Goal: Task Accomplishment & Management: Complete application form

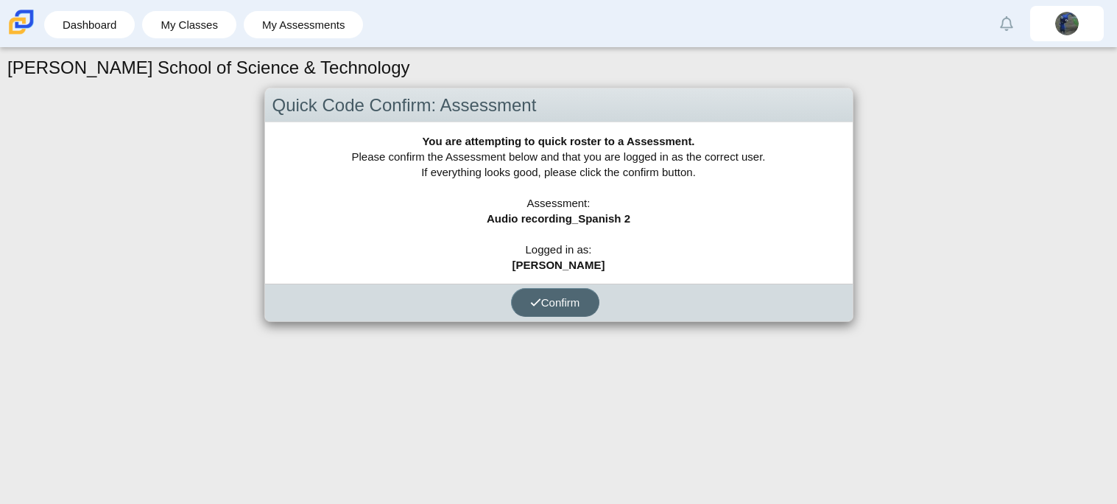
click at [544, 306] on span "Confirm" at bounding box center [555, 302] width 50 height 13
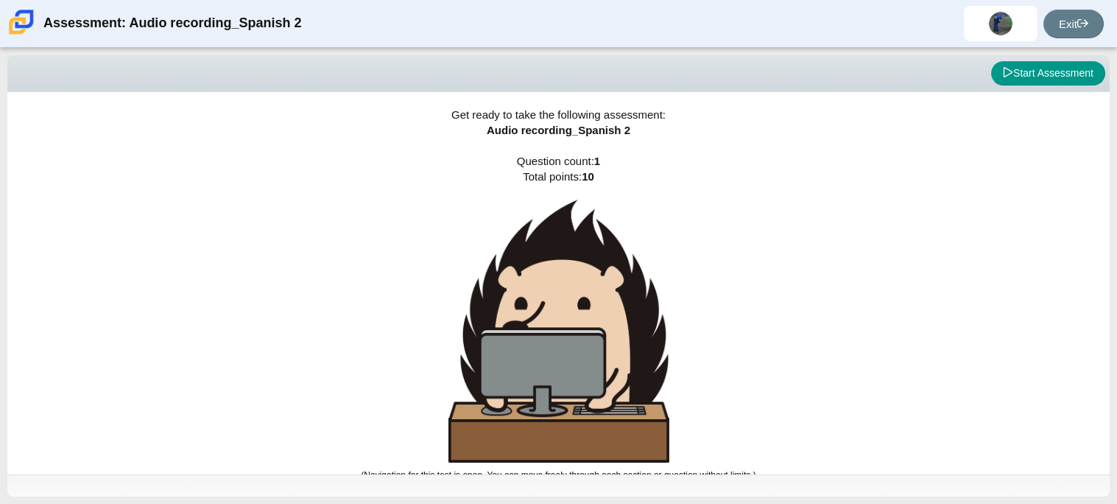
scroll to position [8, 0]
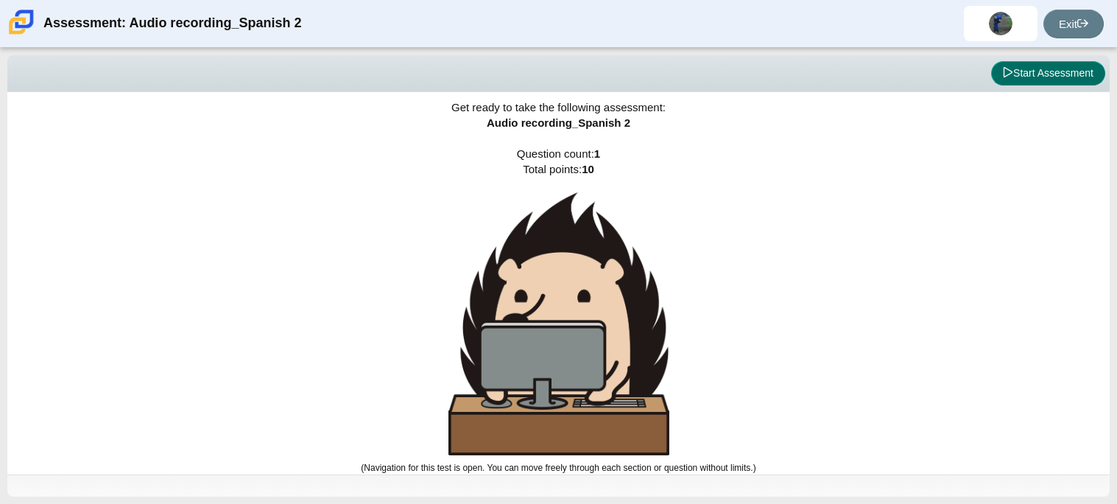
click at [1036, 75] on button "Start Assessment" at bounding box center [1048, 73] width 114 height 25
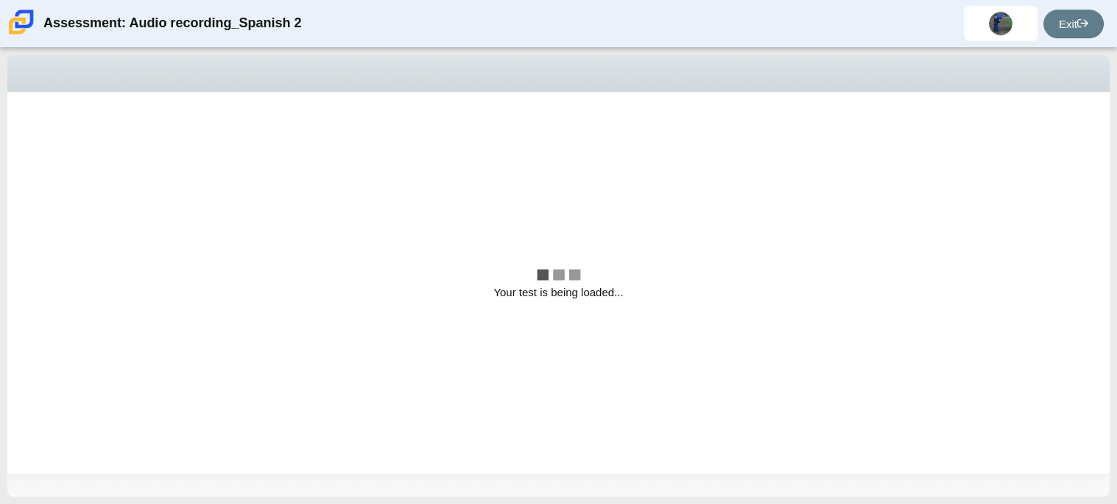
scroll to position [0, 0]
select select "629d6dd1-9675-4bc8-a65d-04cc20bcab32"
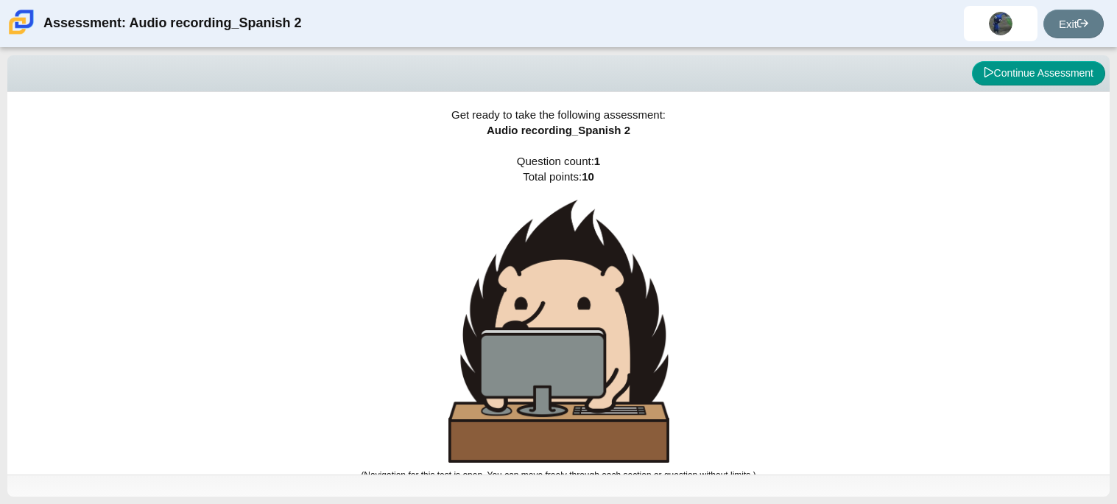
scroll to position [8, 0]
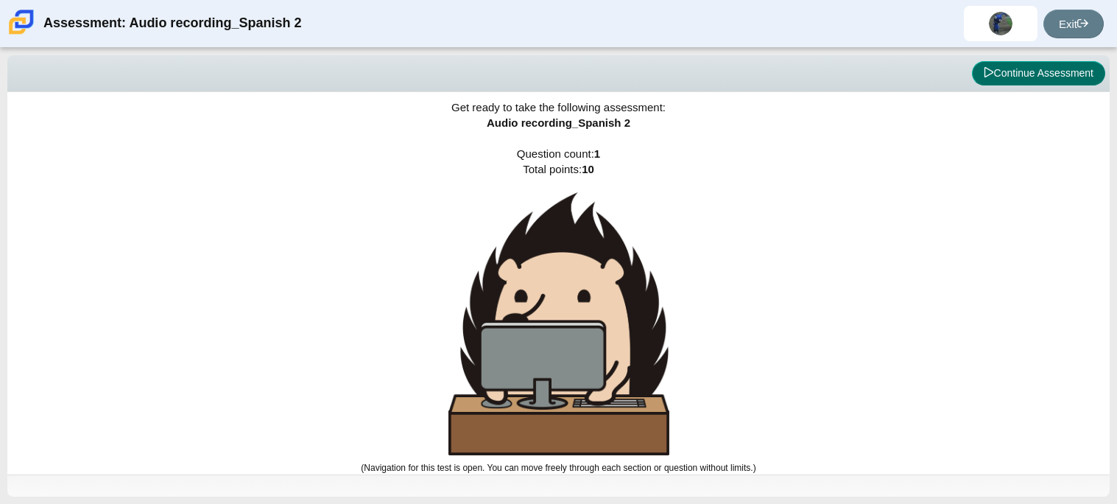
click at [1010, 61] on button "Continue Assessment" at bounding box center [1038, 73] width 133 height 25
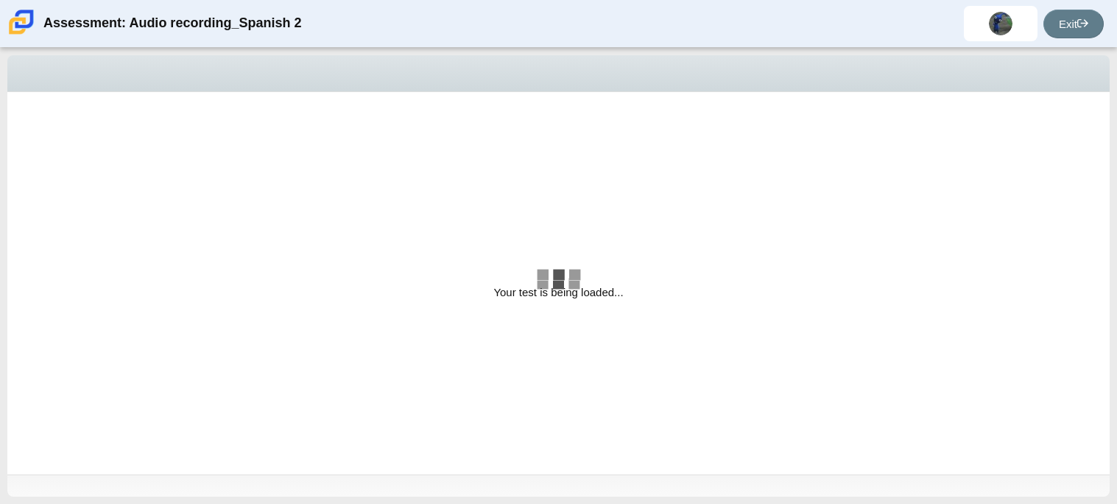
select select "629d6dd1-9675-4bc8-a65d-04cc20bcab32"
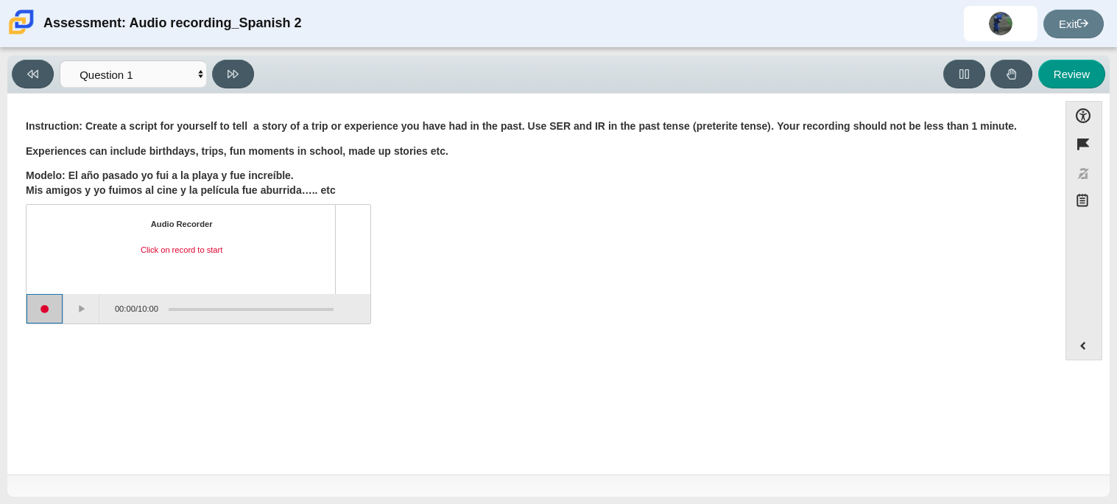
click at [53, 315] on button "Start recording" at bounding box center [45, 308] width 37 height 29
click at [54, 312] on button "Stop recording" at bounding box center [45, 308] width 37 height 29
click at [86, 317] on button "Play" at bounding box center [81, 308] width 37 height 29
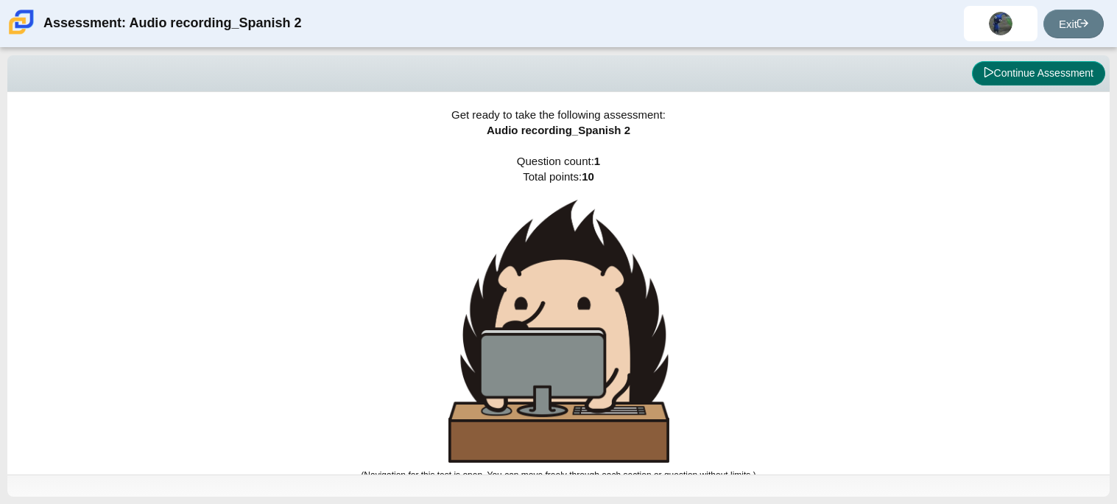
click at [1010, 70] on button "Continue Assessment" at bounding box center [1038, 73] width 133 height 25
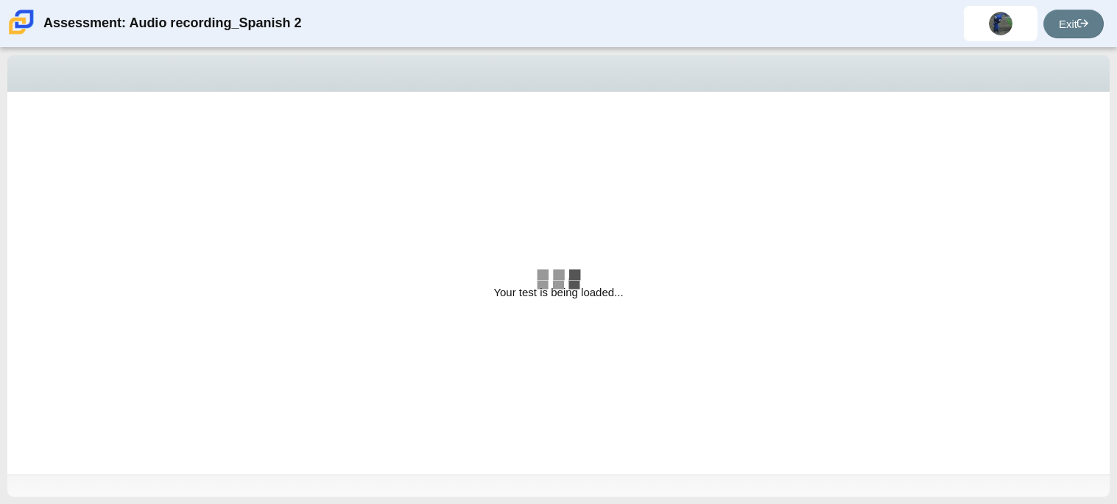
select select "629d6dd1-9675-4bc8-a65d-04cc20bcab32"
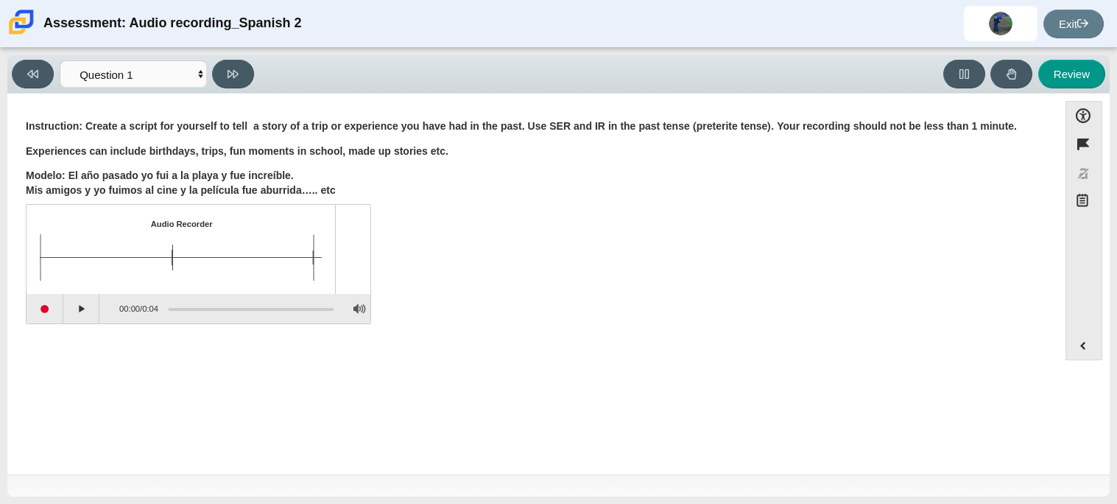
click at [167, 257] on img "Assessment items" at bounding box center [182, 257] width 284 height 46
click at [1084, 348] on button "Expand menu" at bounding box center [1083, 345] width 35 height 28
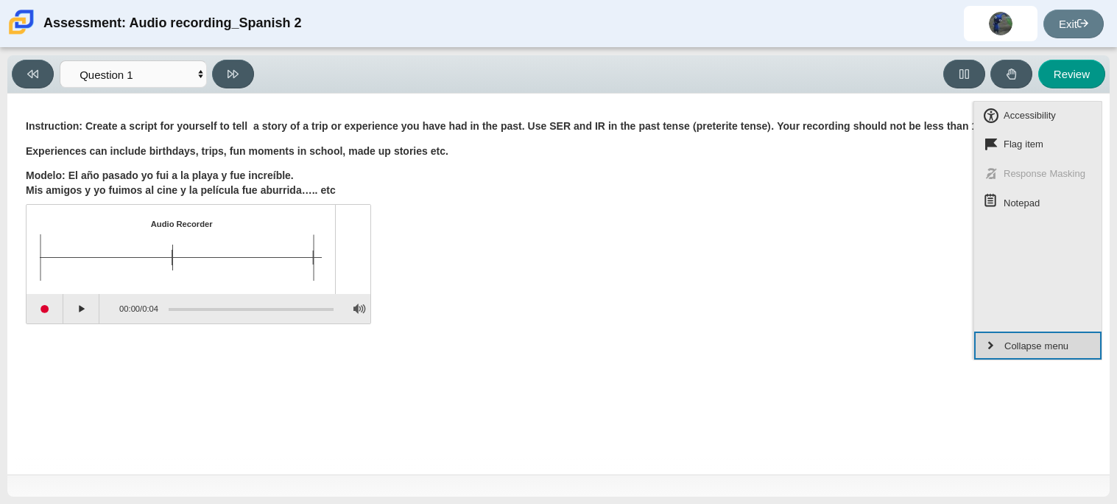
click at [1084, 348] on button "Collapse menu" at bounding box center [1037, 345] width 127 height 28
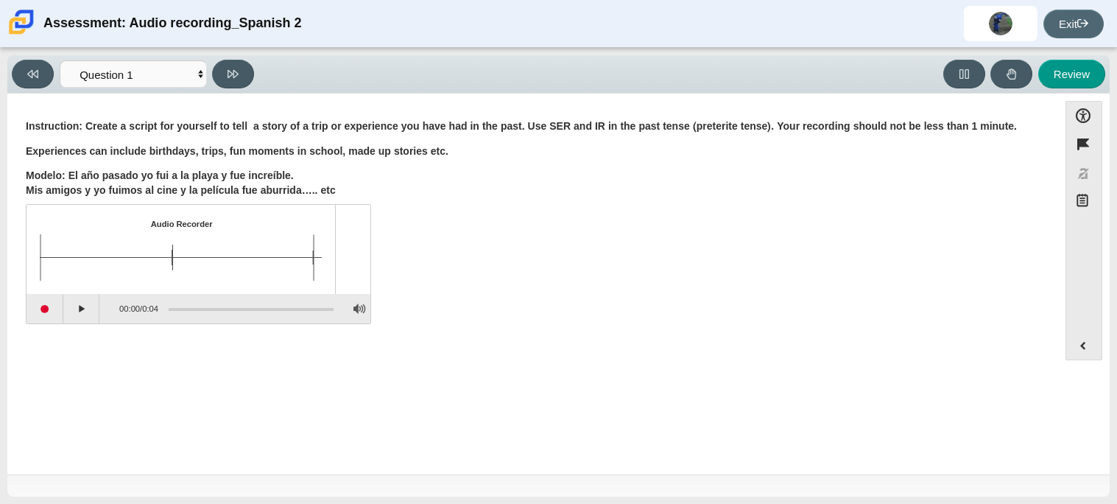
click at [1069, 35] on link "Exit" at bounding box center [1074, 24] width 60 height 29
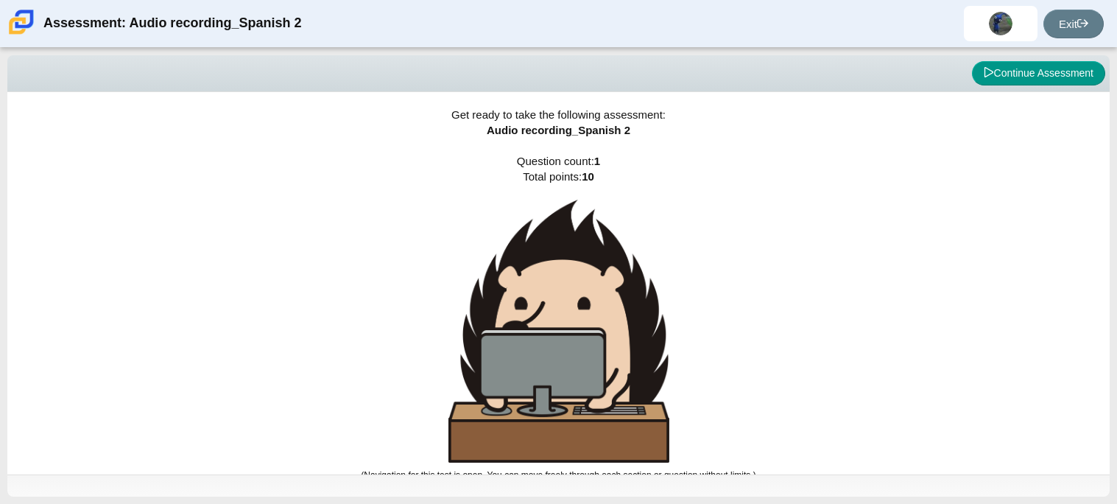
click at [1047, 58] on div "Viewing Question 1 of 1 in Pacing Mode Continue Assessment" at bounding box center [558, 73] width 1103 height 37
click at [1047, 69] on button "Continue Assessment" at bounding box center [1038, 73] width 133 height 25
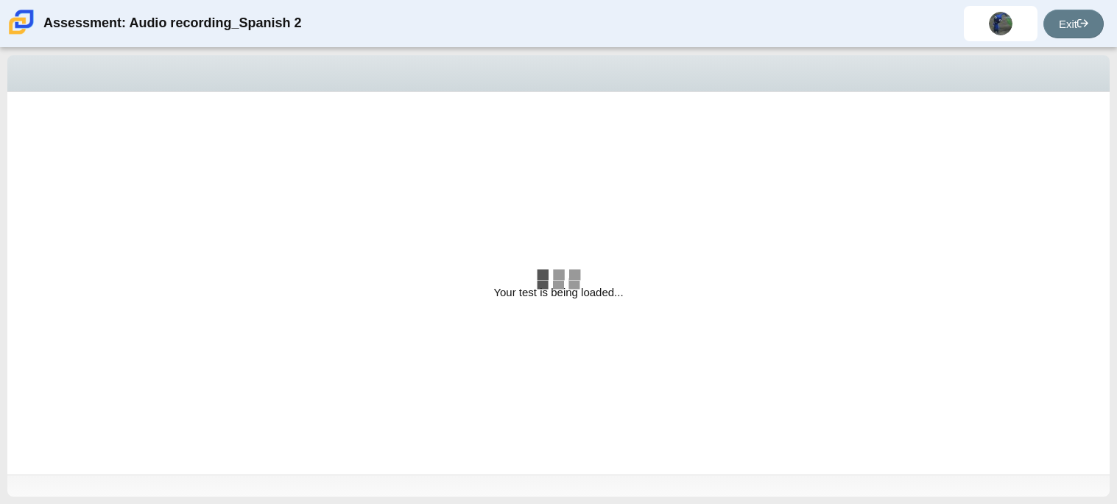
select select "629d6dd1-9675-4bc8-a65d-04cc20bcab32"
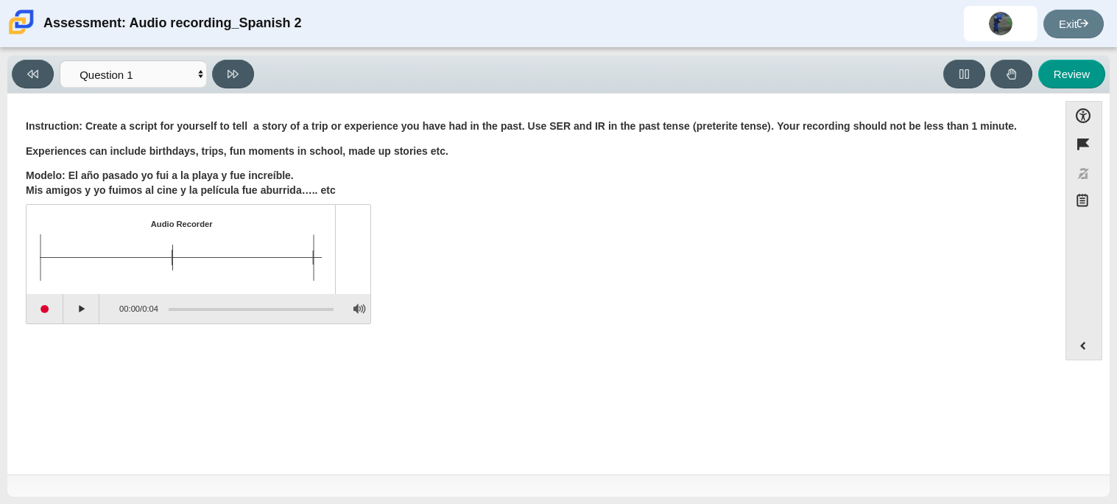
click at [331, 253] on div "Audio Recorder Click on play to start playback" at bounding box center [199, 249] width 344 height 88
click at [299, 254] on img "Assessment items" at bounding box center [182, 257] width 284 height 46
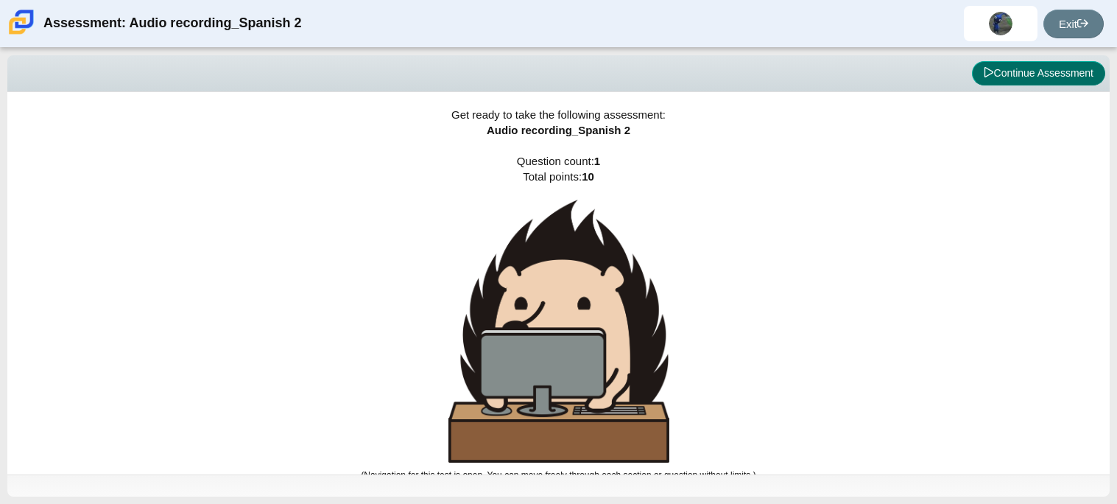
click at [1019, 69] on button "Continue Assessment" at bounding box center [1038, 73] width 133 height 25
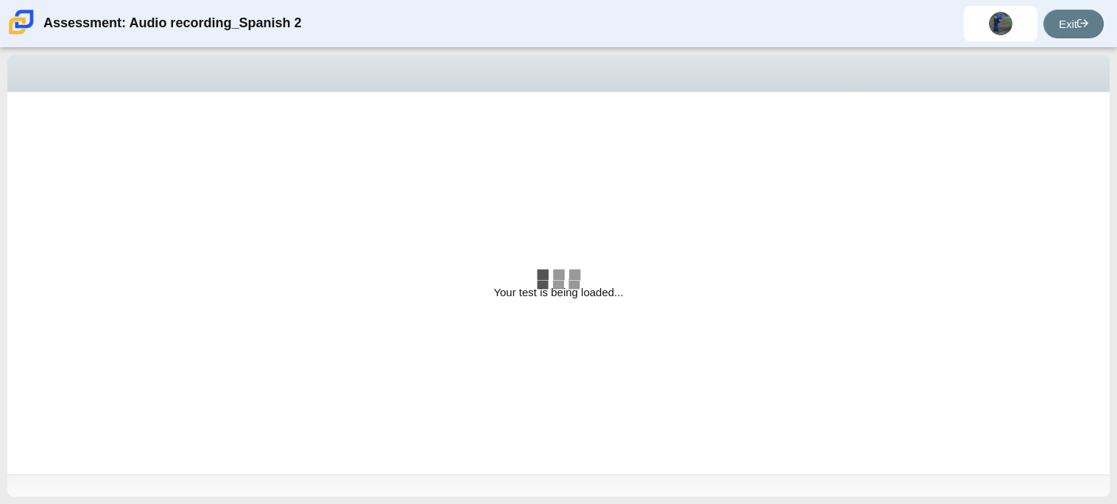
select select "629d6dd1-9675-4bc8-a65d-04cc20bcab32"
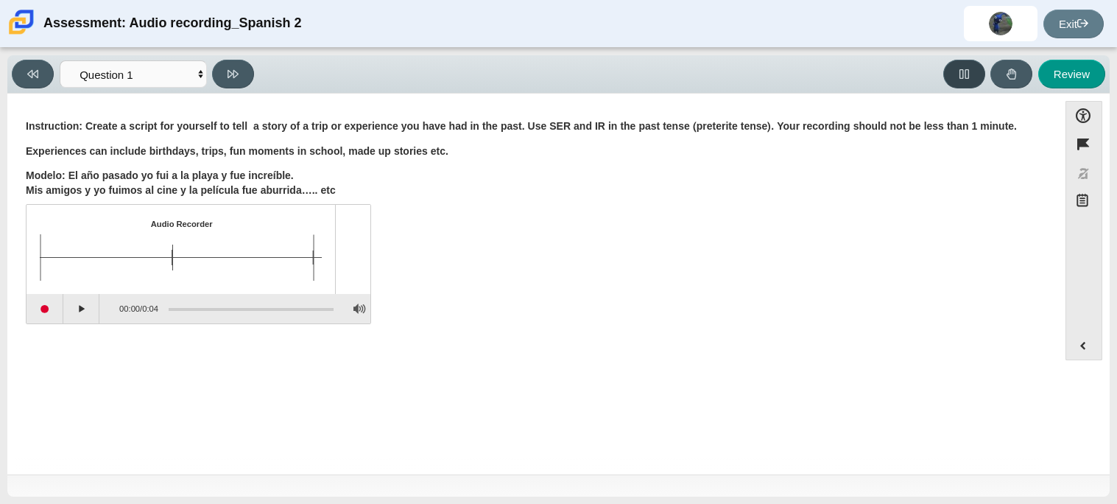
click at [977, 82] on button at bounding box center [964, 74] width 42 height 29
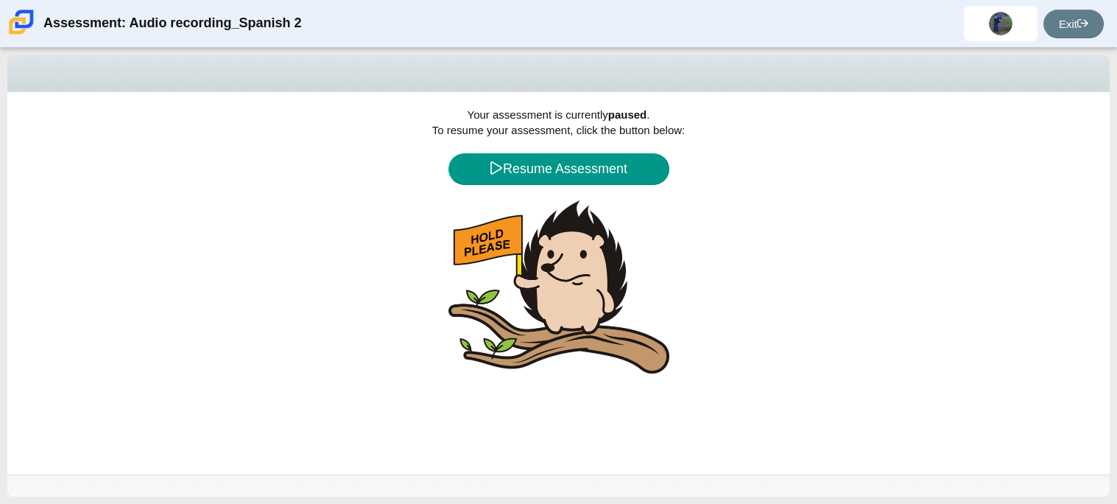
click at [610, 151] on div "Your assessment is currently paused . To resume your assessment, click the butt…" at bounding box center [558, 283] width 1103 height 382
click at [611, 156] on button "Resume Assessment" at bounding box center [559, 169] width 221 height 32
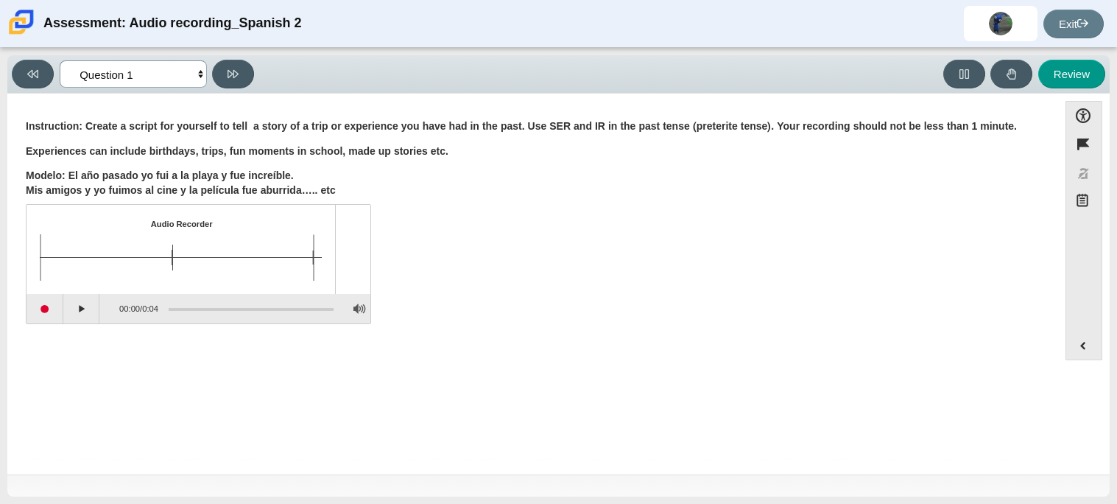
click at [145, 74] on select "Questions Question 1 Review Review Answers" at bounding box center [133, 73] width 147 height 27
click at [60, 60] on select "Questions Question 1 Review Review Answers" at bounding box center [133, 73] width 147 height 27
click at [1082, 346] on button "Expand menu" at bounding box center [1083, 345] width 35 height 28
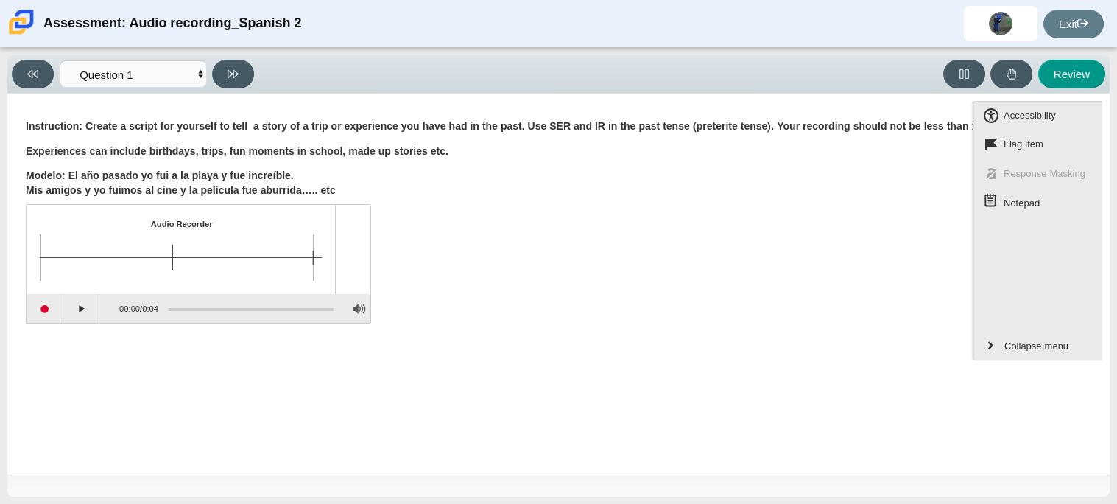
click at [809, 192] on p "Modelo: El año pasado yo fui a la playa y fue increíble. Mis amigos y yo fuimos…" at bounding box center [533, 183] width 1014 height 29
click at [1004, 341] on span "Collapse menu" at bounding box center [1036, 346] width 68 height 19
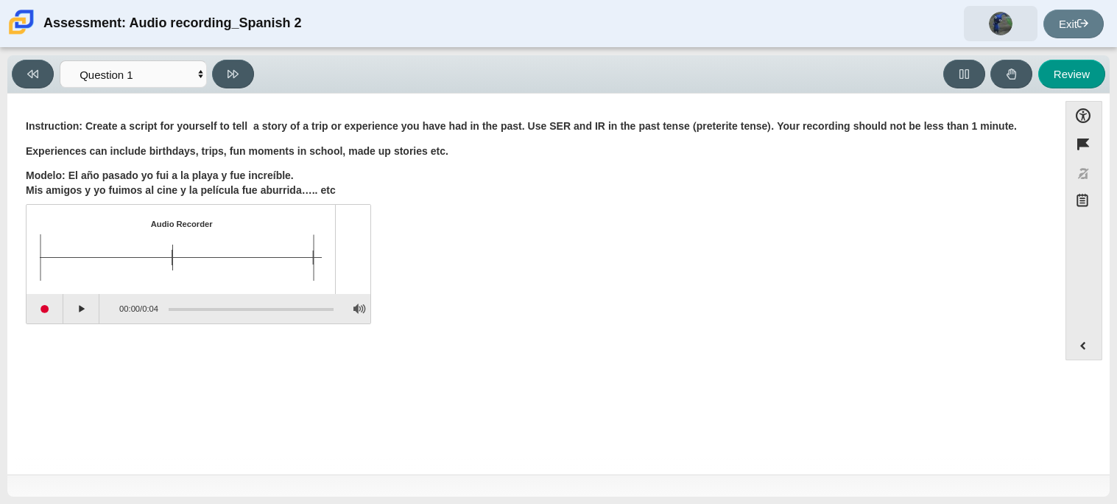
click at [974, 29] on span at bounding box center [1001, 23] width 74 height 35
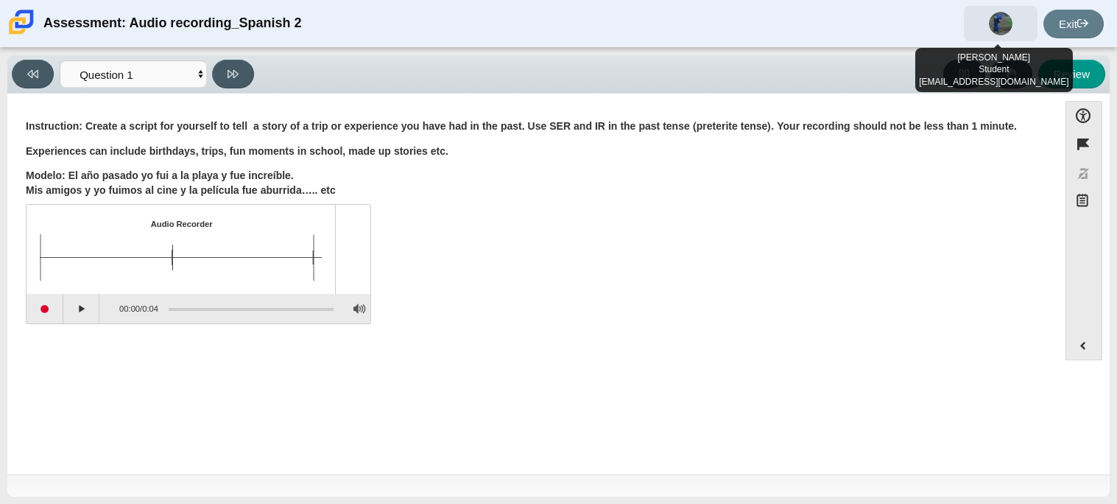
click at [1002, 24] on img at bounding box center [1001, 24] width 24 height 24
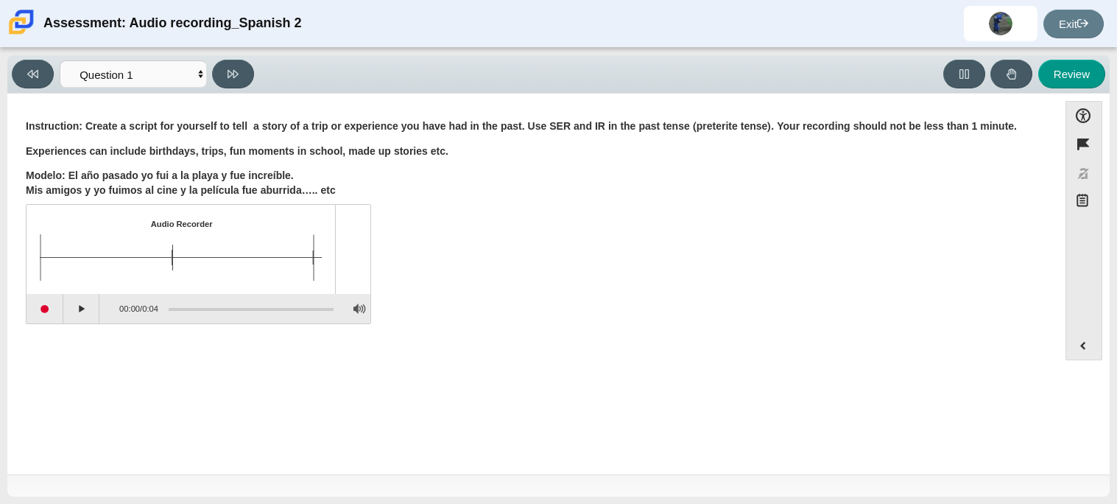
click at [20, 29] on img at bounding box center [21, 22] width 31 height 31
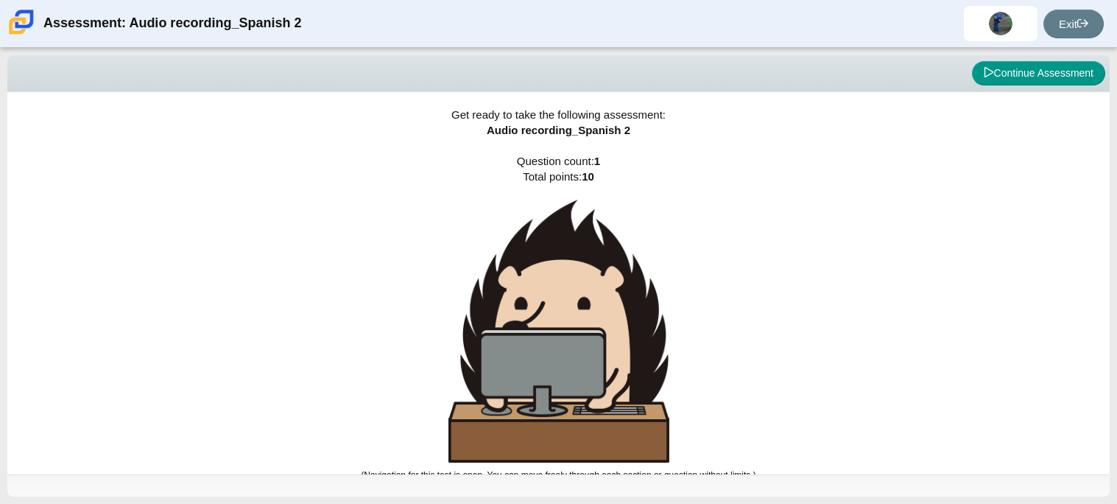
scroll to position [8, 0]
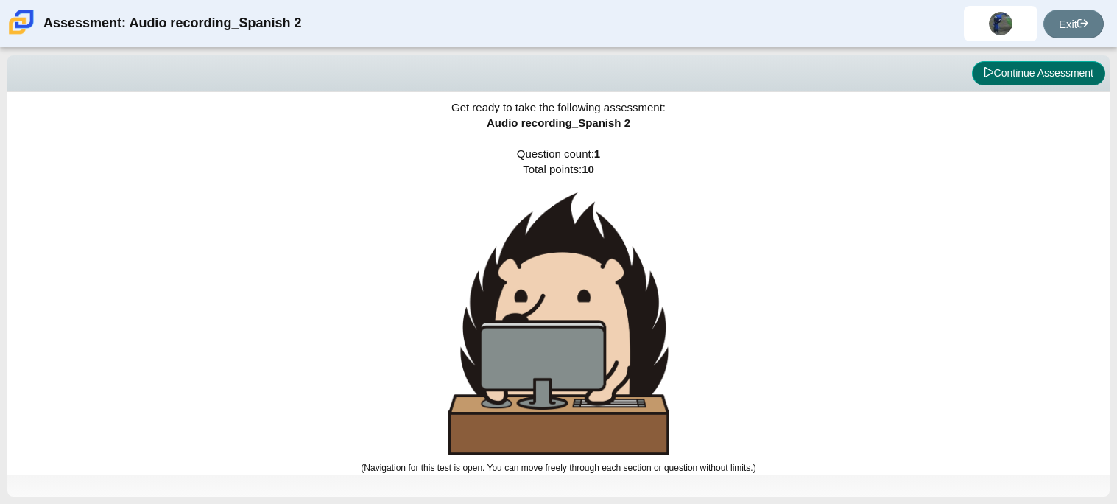
click at [1031, 81] on button "Continue Assessment" at bounding box center [1038, 73] width 133 height 25
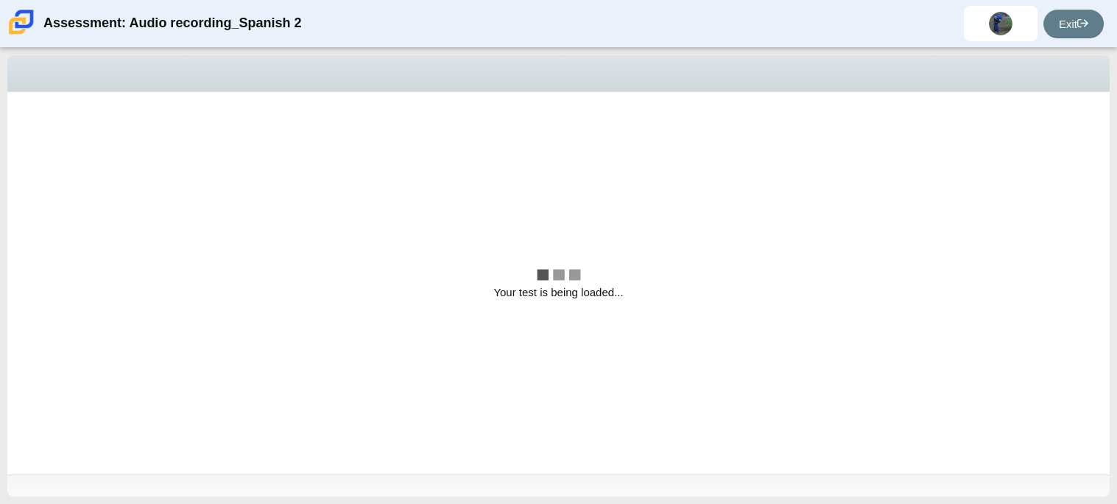
scroll to position [0, 0]
select select "629d6dd1-9675-4bc8-a65d-04cc20bcab32"
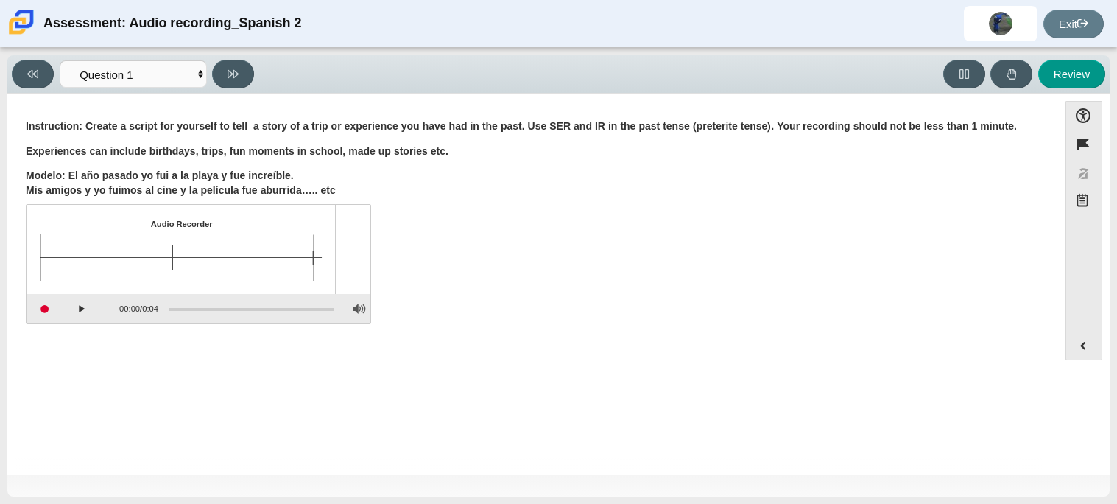
click at [147, 304] on span "0:04" at bounding box center [150, 308] width 16 height 10
click at [158, 252] on img "Assessment items" at bounding box center [182, 257] width 284 height 46
click at [228, 246] on img "Assessment items" at bounding box center [182, 257] width 284 height 46
click at [347, 255] on div "Assessment items" at bounding box center [352, 249] width 35 height 88
click at [315, 254] on img "Assessment items" at bounding box center [182, 257] width 284 height 46
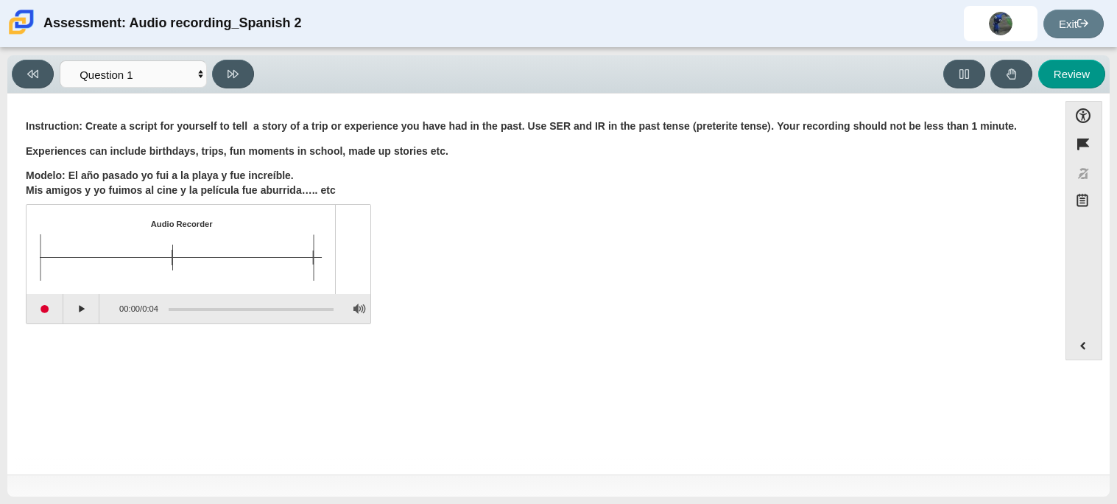
click at [169, 254] on img "Assessment items" at bounding box center [182, 257] width 284 height 46
